Goal: Transaction & Acquisition: Purchase product/service

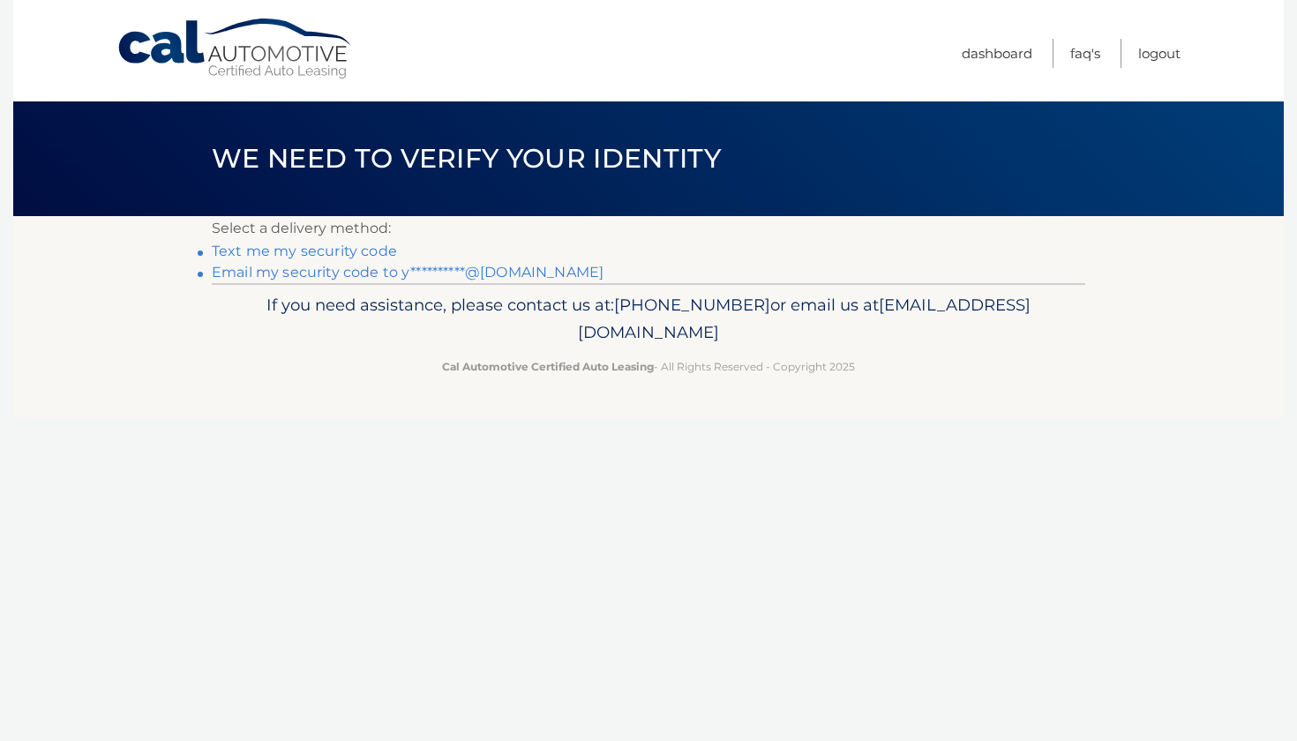
click at [455, 278] on link "**********" at bounding box center [408, 272] width 392 height 17
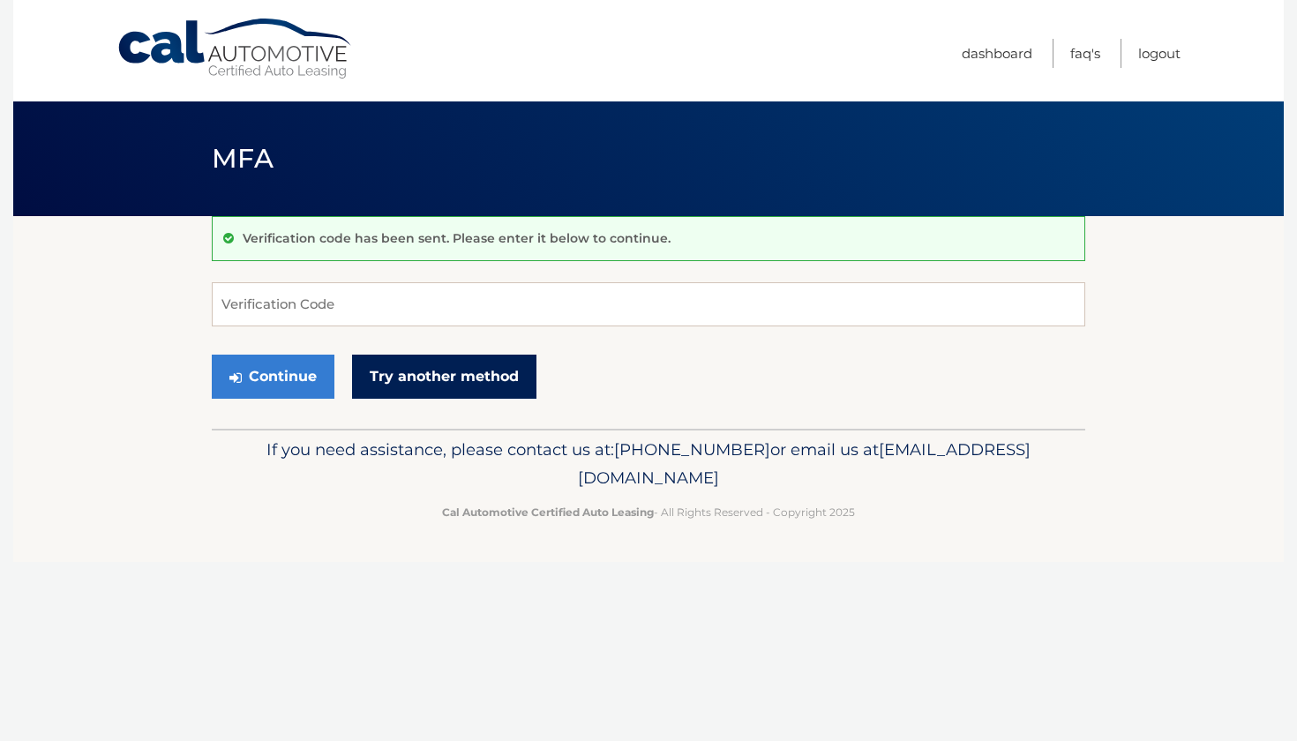
click at [441, 382] on link "Try another method" at bounding box center [444, 377] width 184 height 44
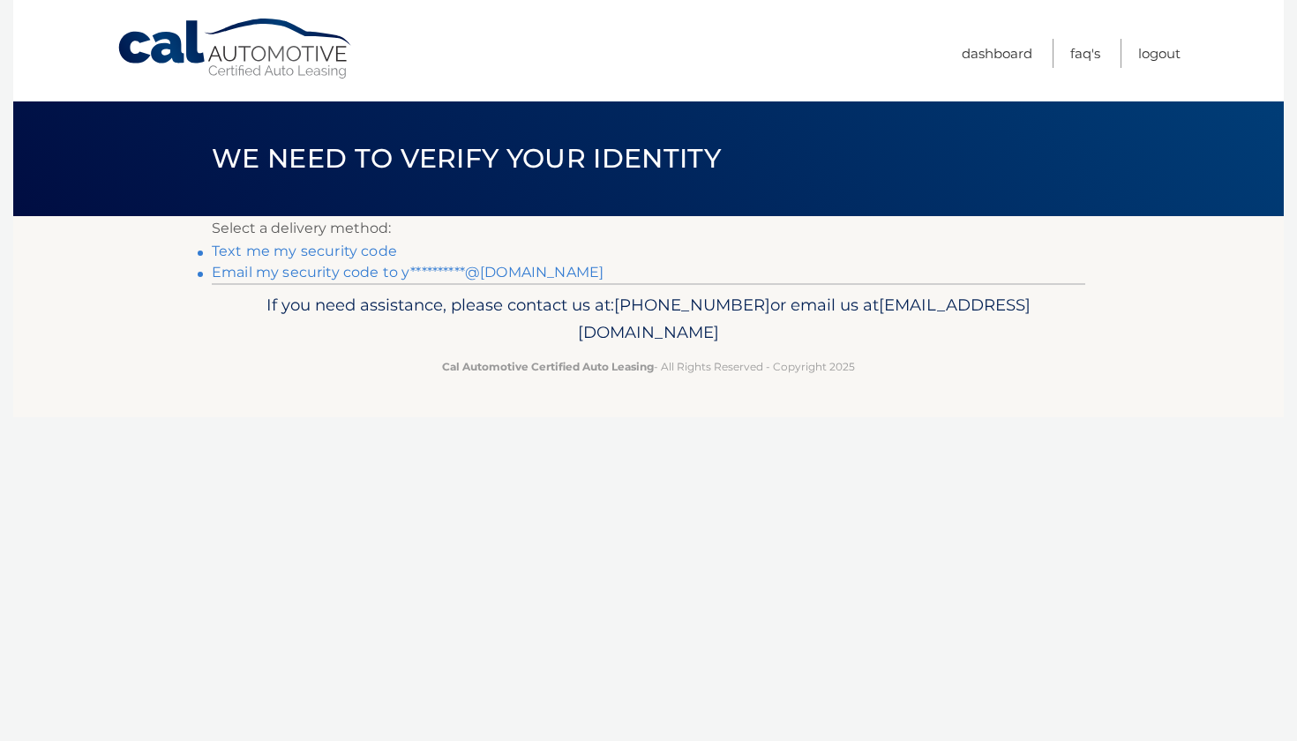
click at [422, 276] on link "**********" at bounding box center [408, 272] width 392 height 17
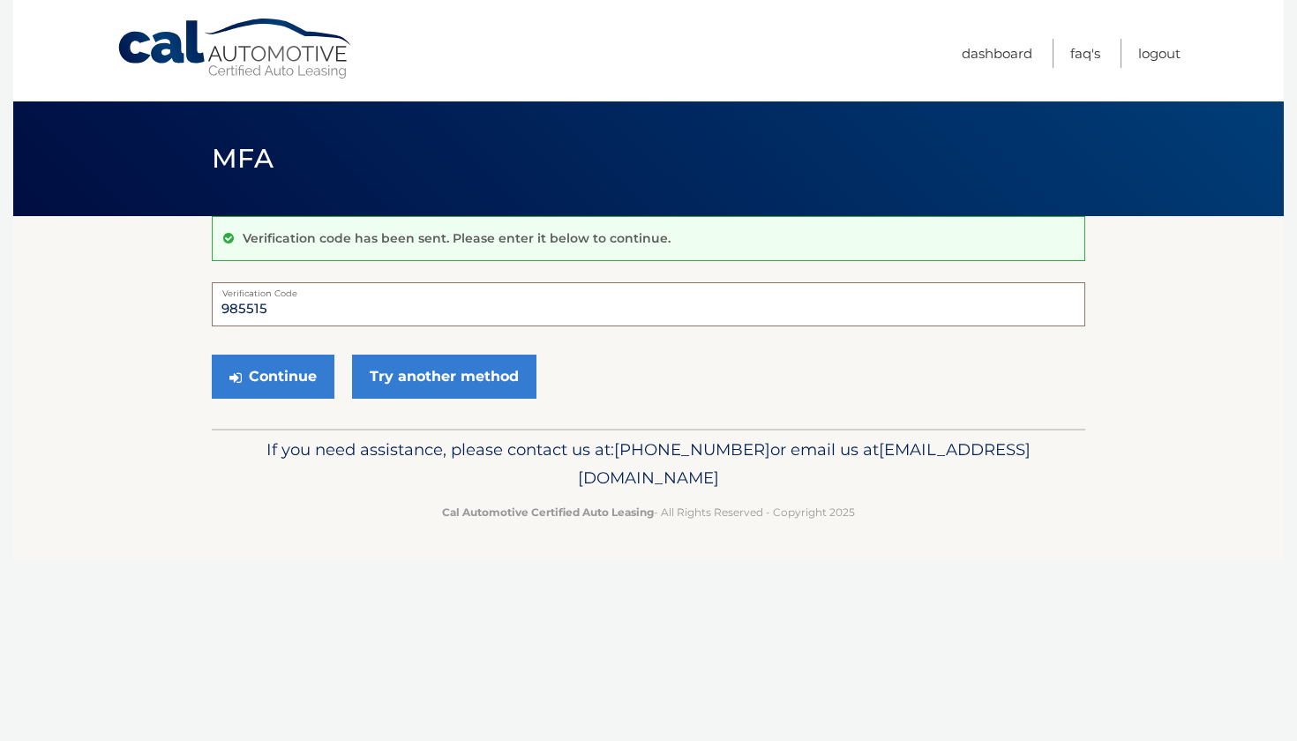
type input "985515"
click at [273, 376] on button "Continue" at bounding box center [273, 377] width 123 height 44
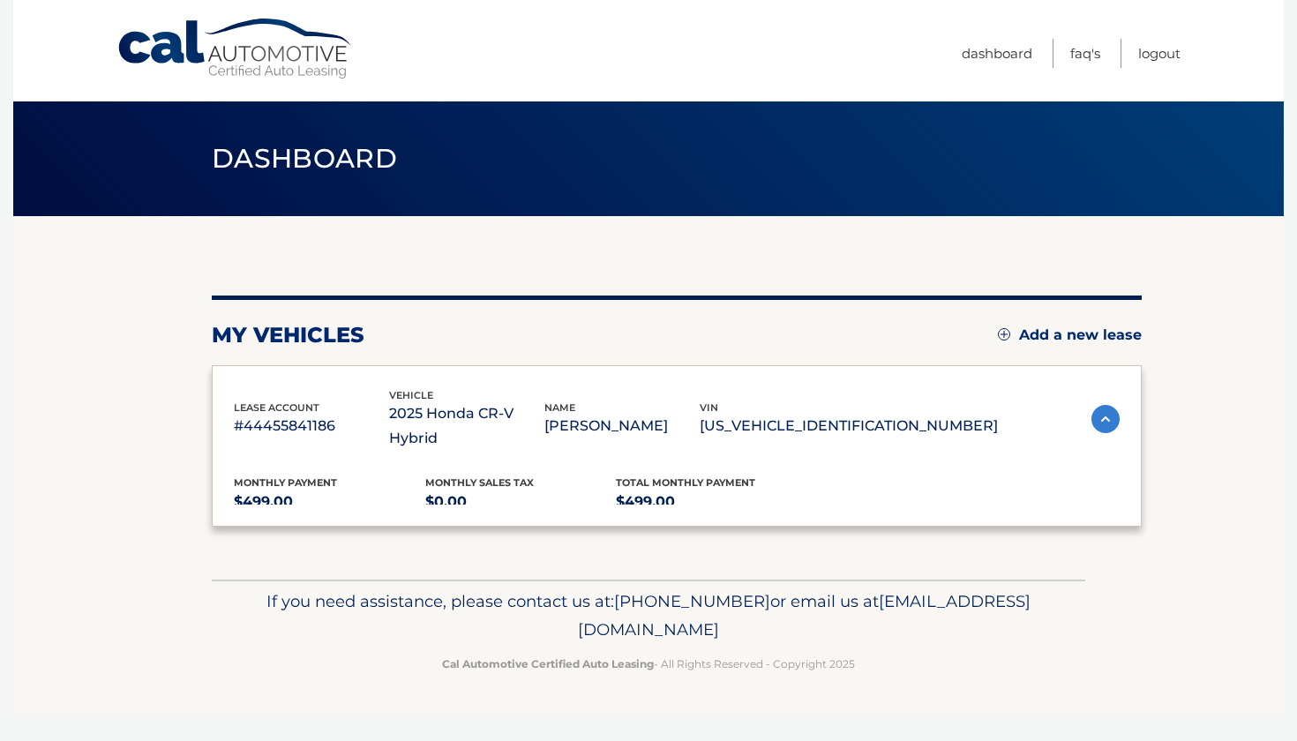
click at [288, 373] on html "Cal Automotive Menu Dashboard FAQ's Logout" at bounding box center [648, 370] width 1297 height 741
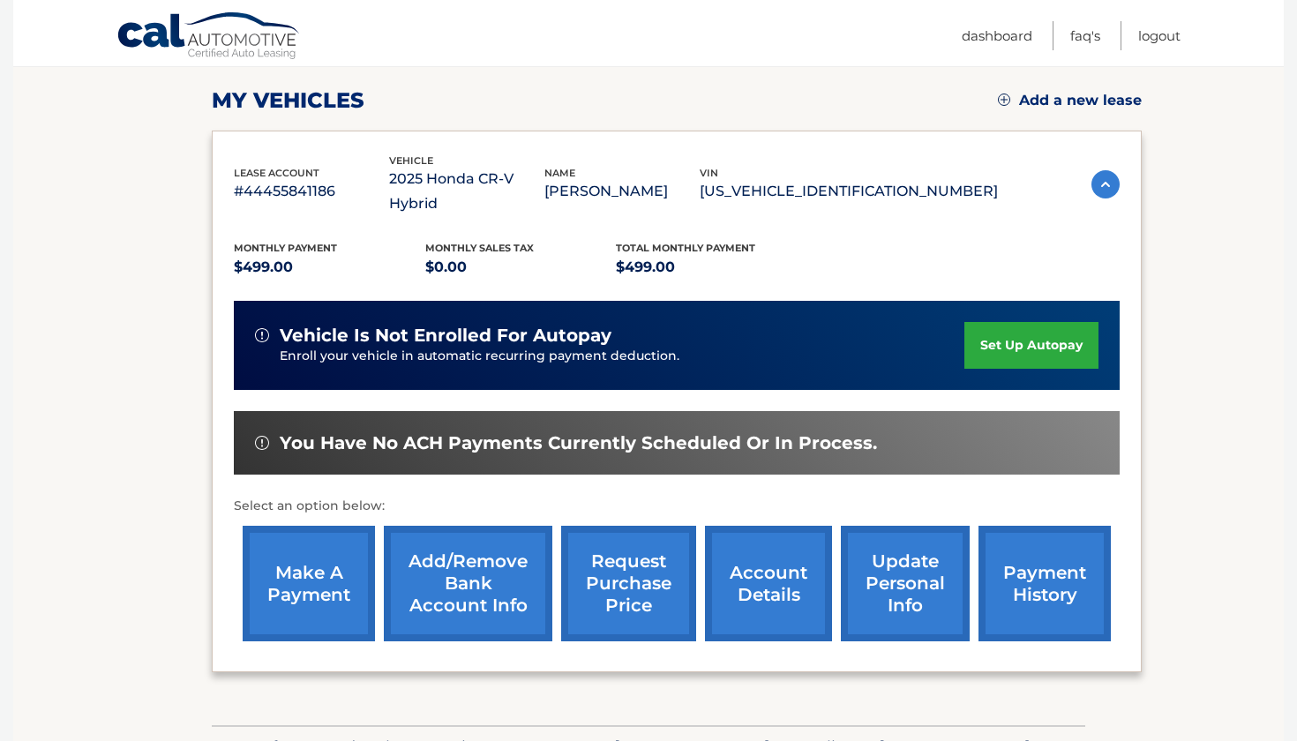
scroll to position [235, 0]
click at [311, 567] on link "make a payment" at bounding box center [309, 584] width 132 height 116
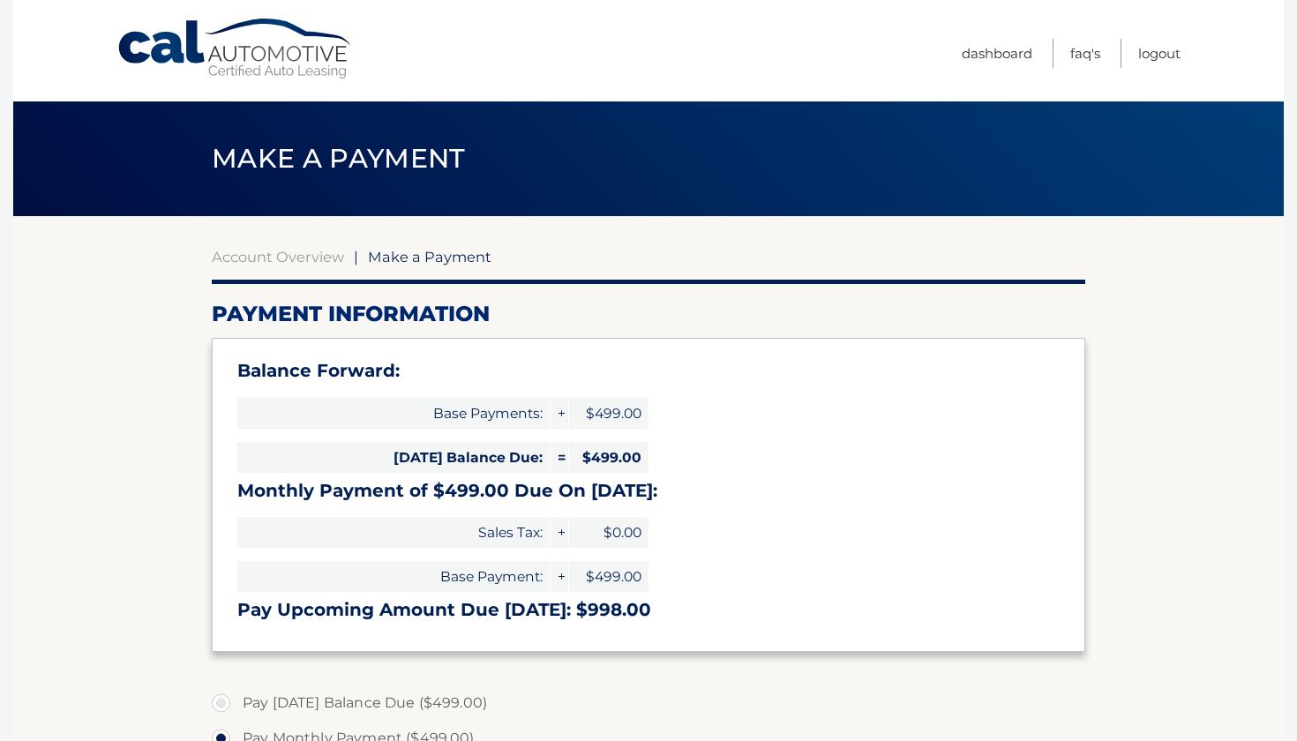
select select "OWZkY2M3OTYtYTRmOC00MzYzLTliNTYtZDVkY2M0OGY0YWQz"
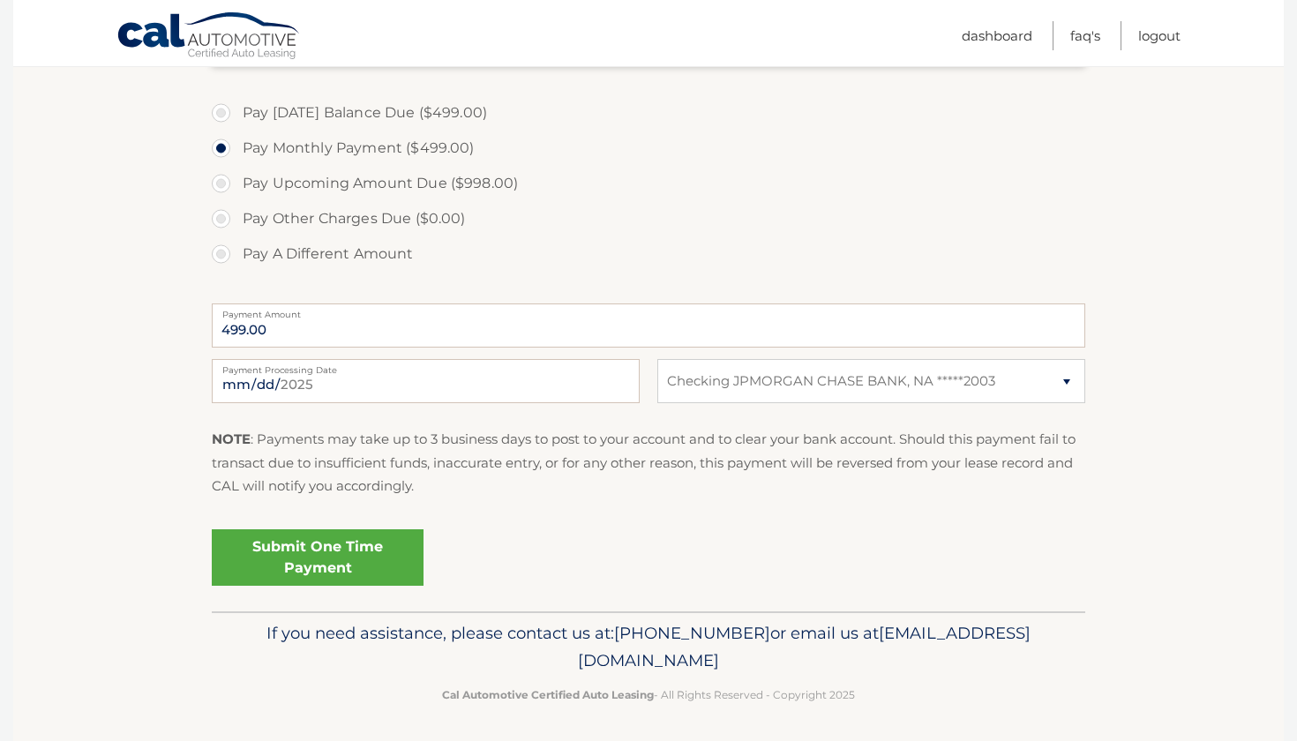
scroll to position [589, 0]
click at [324, 560] on link "Submit One Time Payment" at bounding box center [318, 558] width 212 height 56
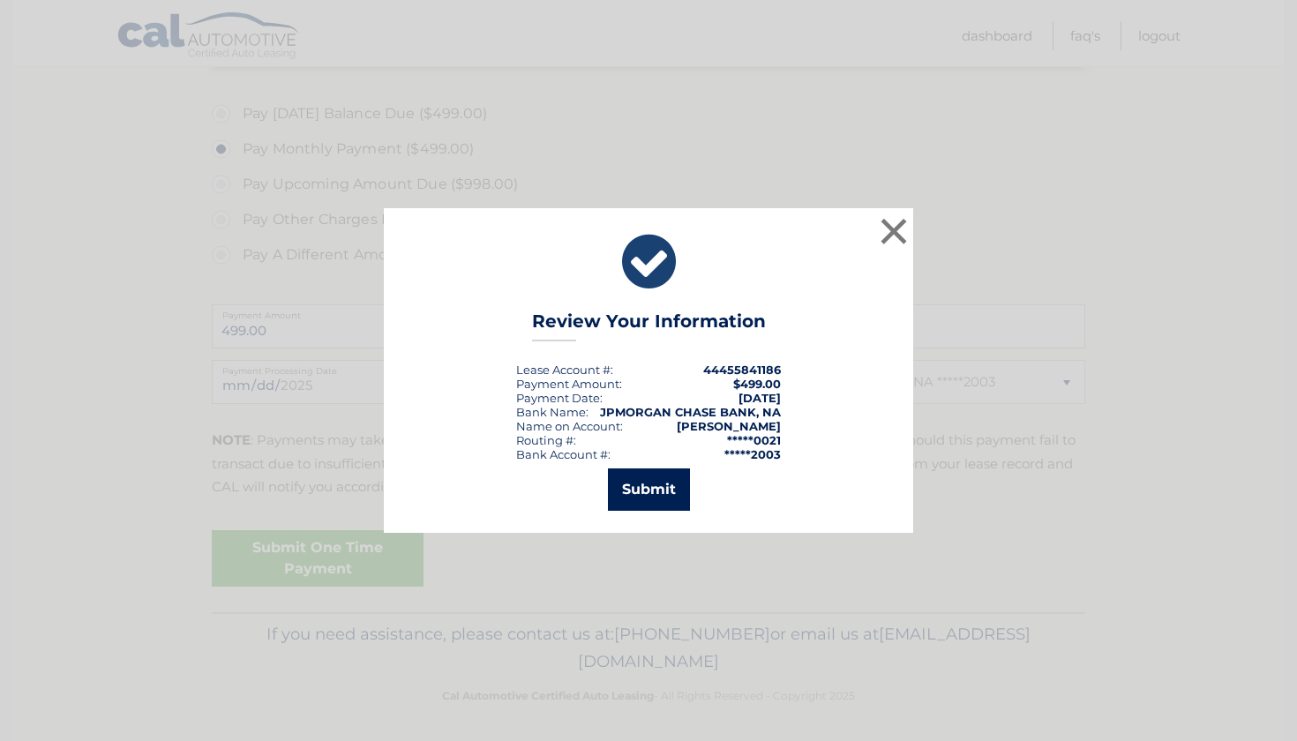
click at [668, 484] on button "Submit" at bounding box center [649, 490] width 82 height 42
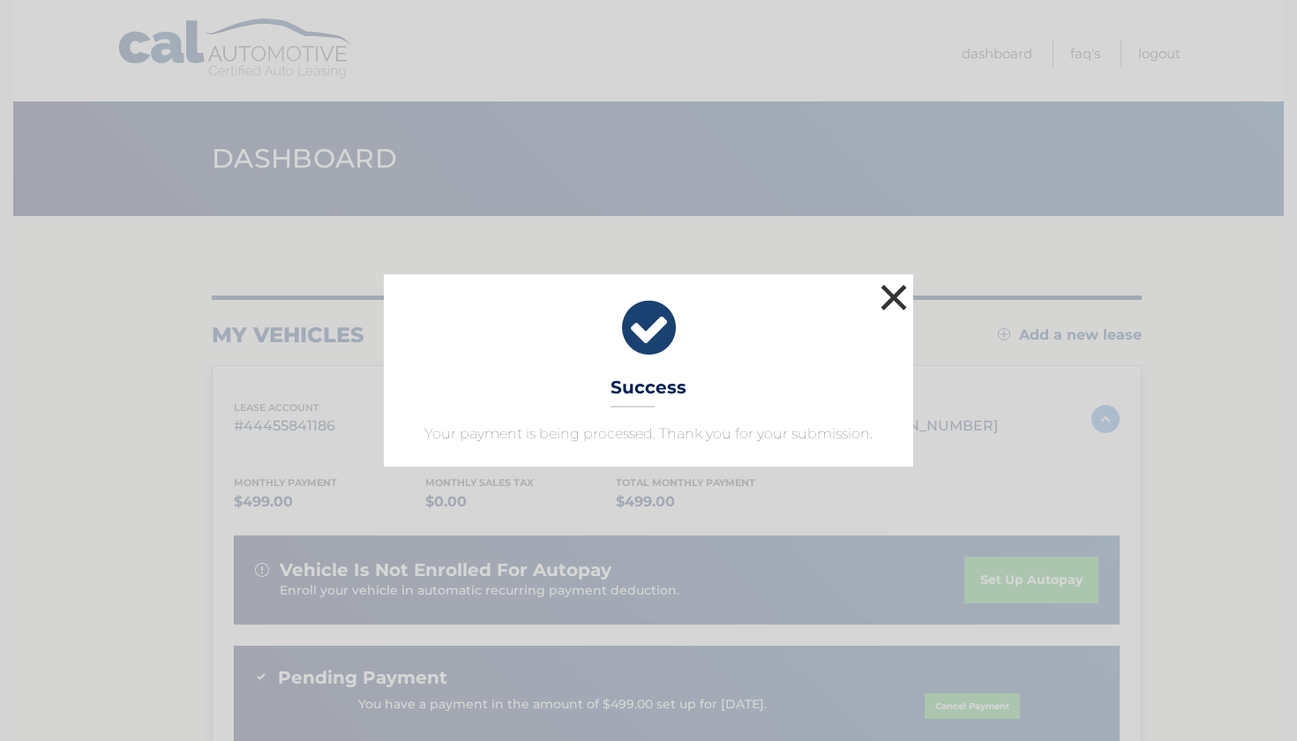
click at [888, 300] on button "×" at bounding box center [893, 297] width 35 height 35
